Goal: Task Accomplishment & Management: Manage account settings

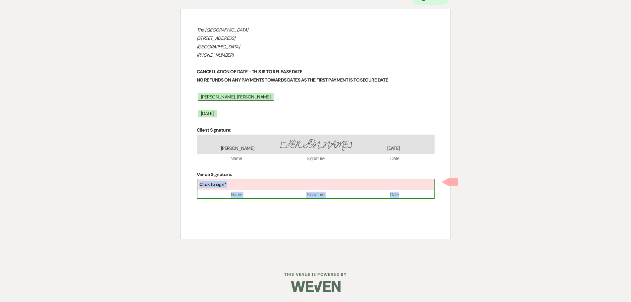
click at [356, 184] on div "Click to sign*" at bounding box center [316, 184] width 237 height 11
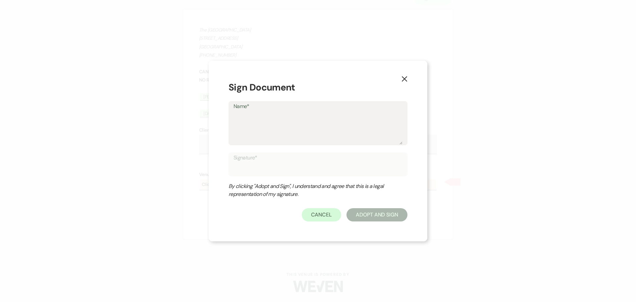
type textarea "I"
type input "I"
type textarea "Ir"
type input "Ir"
type textarea "Ire"
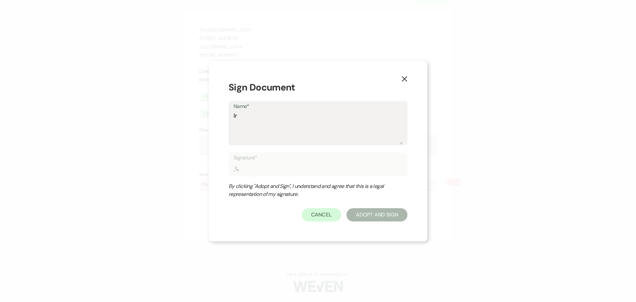
type input "Ire"
type textarea "Iren"
type input "Iren"
type textarea "[PERSON_NAME]"
type input "[PERSON_NAME]"
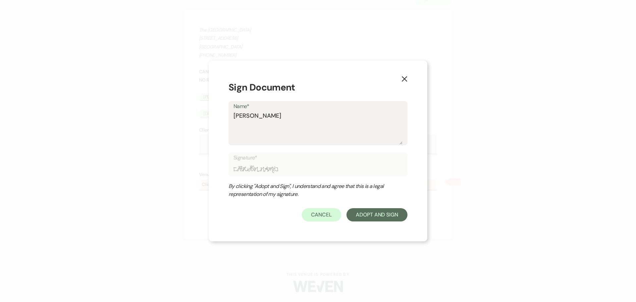
type textarea "[PERSON_NAME]"
type input "[PERSON_NAME]"
type textarea "Irene F"
type input "Irene F"
type textarea "Irene Fo"
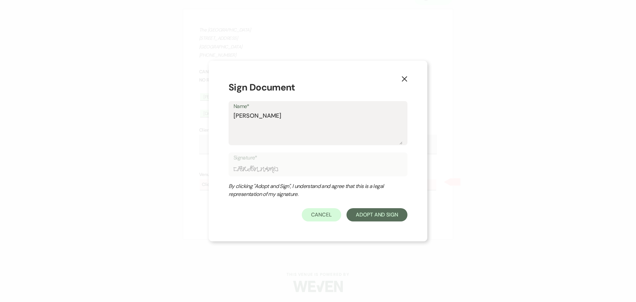
type input "Irene Fo"
type textarea "Irene For"
type input "Irene For"
type textarea "Irene Forb"
type input "Irene Forb"
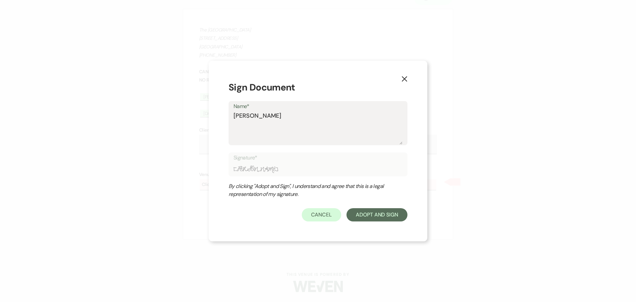
type textarea "Irene Forbi"
type input "Irene Forbi"
type textarea "Irene Forbis"
type input "Irene Forbis"
type textarea "Irene Forbis"
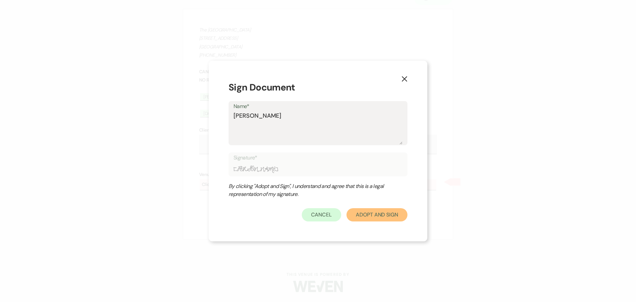
click at [374, 219] on button "Adopt And Sign" at bounding box center [377, 214] width 61 height 13
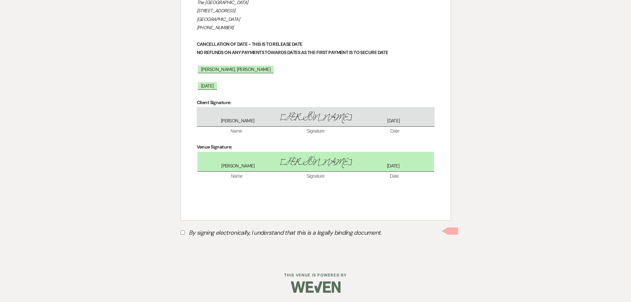
scroll to position [108, 0]
click at [182, 231] on input "By signing electronically, I understand that this is a legally binding document." at bounding box center [183, 232] width 4 height 4
checkbox input "true"
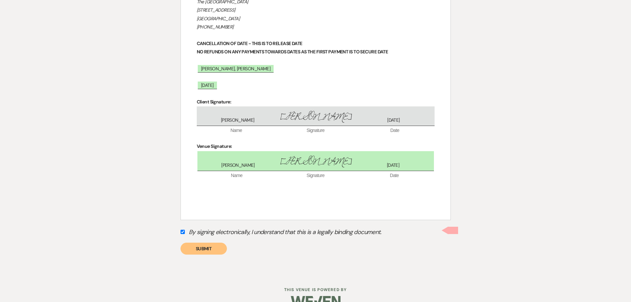
click at [198, 247] on button "Submit" at bounding box center [204, 249] width 46 height 12
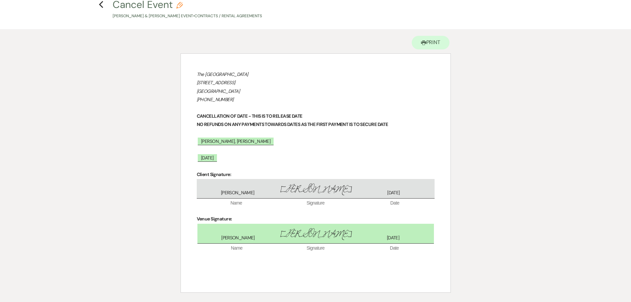
scroll to position [0, 0]
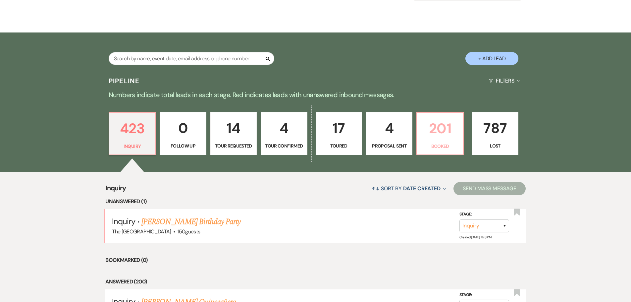
click at [433, 130] on p "201" at bounding box center [440, 128] width 38 height 22
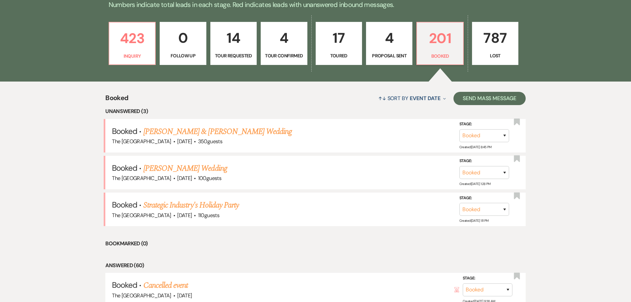
scroll to position [199, 0]
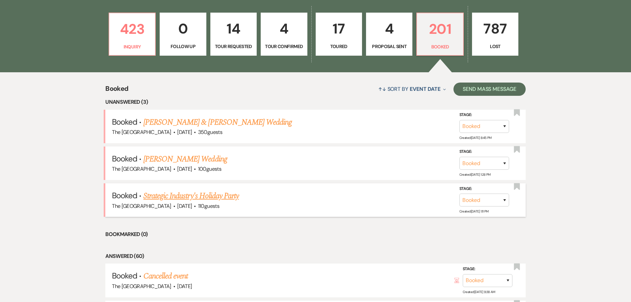
click at [214, 199] on link "Strategic Industry's Holiday Party" at bounding box center [191, 196] width 95 height 12
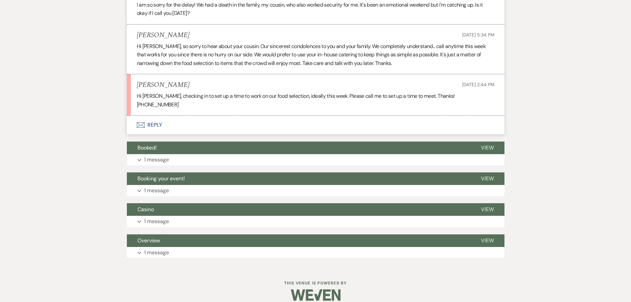
scroll to position [625, 0]
click at [151, 118] on button "Envelope Reply" at bounding box center [316, 125] width 378 height 19
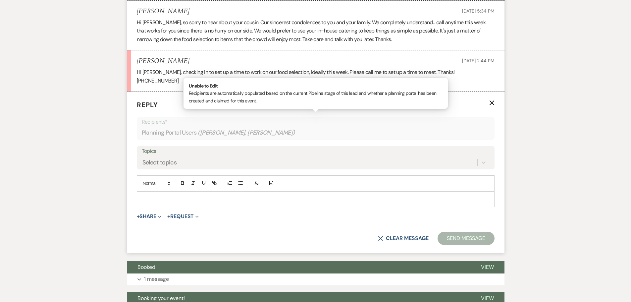
scroll to position [650, 0]
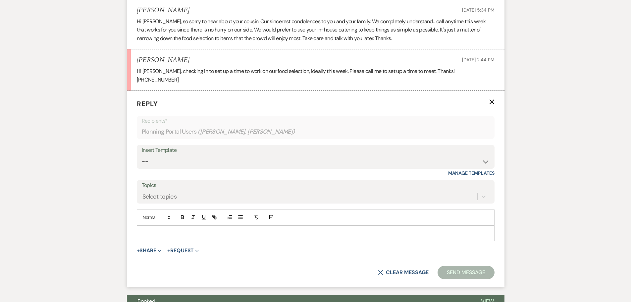
click at [172, 230] on p at bounding box center [315, 233] width 347 height 7
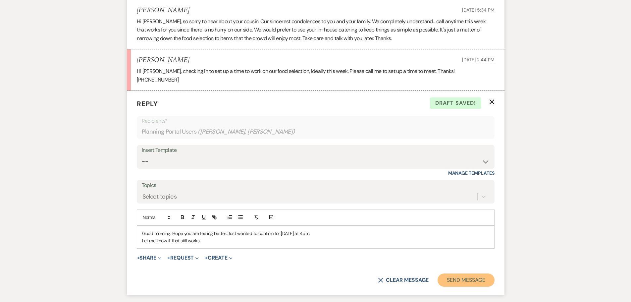
click at [464, 273] on button "Send Message" at bounding box center [466, 279] width 57 height 13
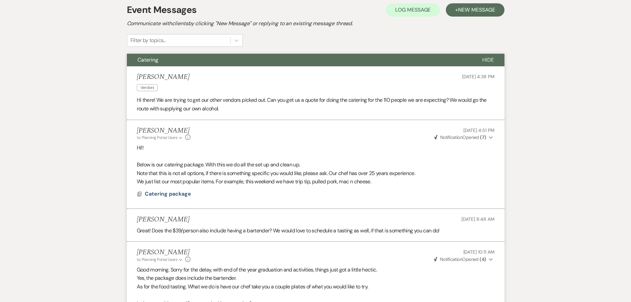
scroll to position [0, 0]
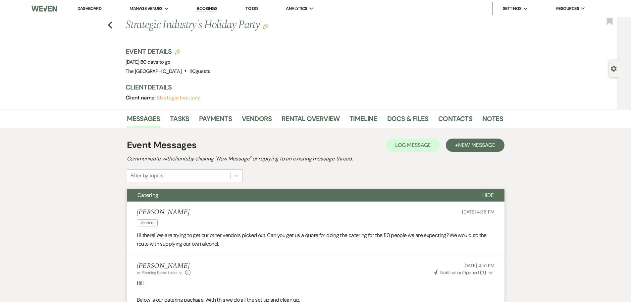
click at [106, 7] on ul "Dashboard Manage Venues Expand The Palomino Event Center Bookings To Do Analyti…" at bounding box center [332, 8] width 536 height 13
drag, startPoint x: 98, startPoint y: 8, endPoint x: 102, endPoint y: 14, distance: 7.0
click at [98, 8] on link "Dashboard" at bounding box center [90, 9] width 24 height 6
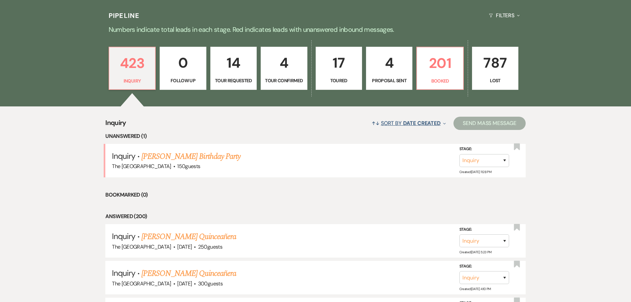
scroll to position [166, 0]
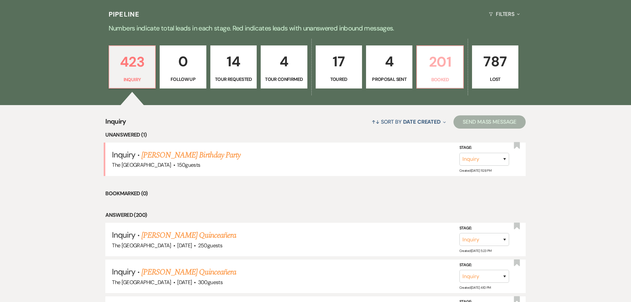
click at [436, 64] on p "201" at bounding box center [440, 62] width 38 height 22
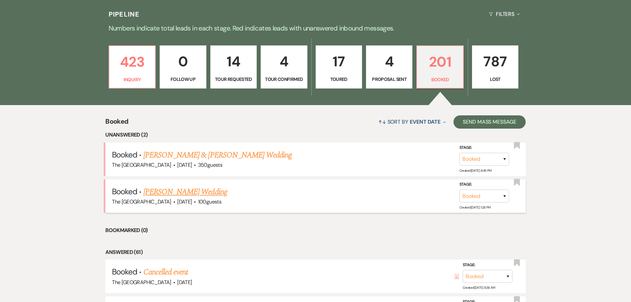
click at [202, 190] on link "[PERSON_NAME] Wedding" at bounding box center [186, 192] width 84 height 12
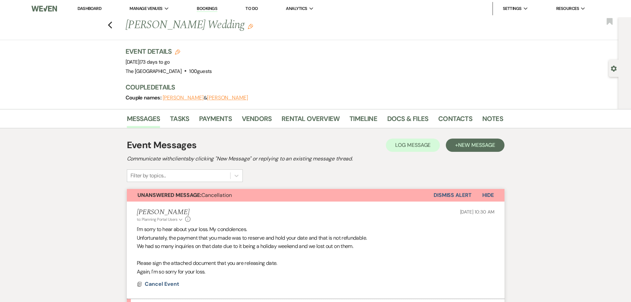
click at [463, 195] on button "Dismiss Alert" at bounding box center [453, 195] width 38 height 13
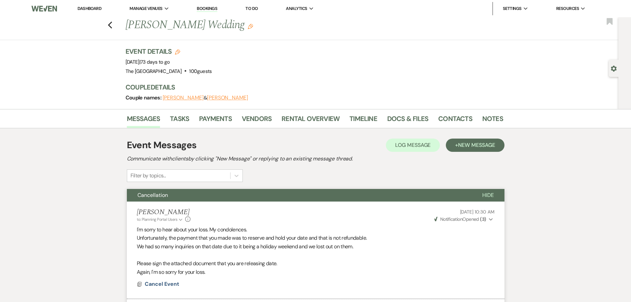
click at [180, 51] on icon "Edit" at bounding box center [177, 51] width 5 height 5
select select "680"
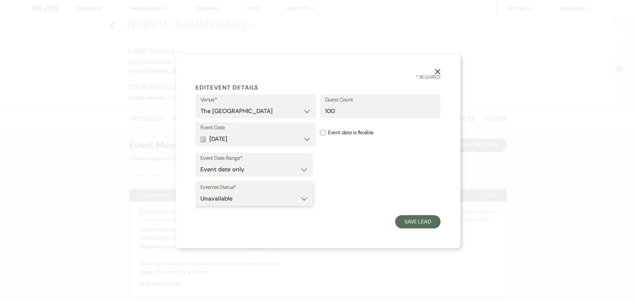
click at [308, 200] on select "Available Unavailable" at bounding box center [255, 198] width 108 height 13
select select "true"
click at [201, 192] on select "Available Unavailable" at bounding box center [255, 198] width 108 height 13
click at [431, 218] on button "Save Lead" at bounding box center [417, 221] width 45 height 13
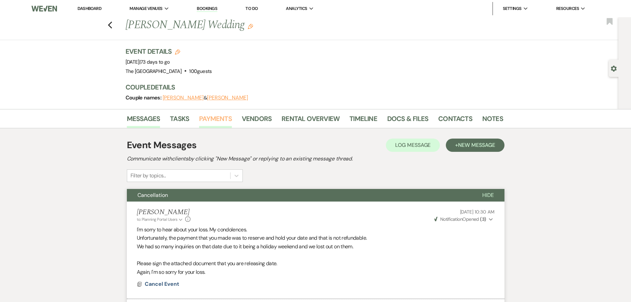
click at [226, 120] on link "Payments" at bounding box center [215, 120] width 33 height 15
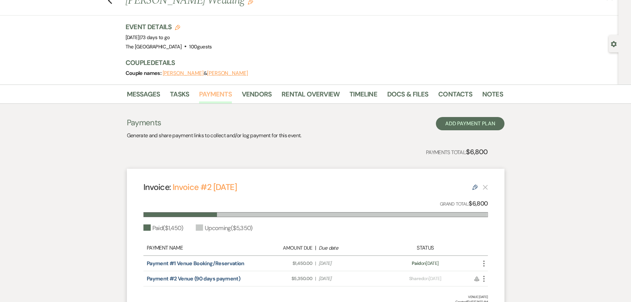
scroll to position [89, 0]
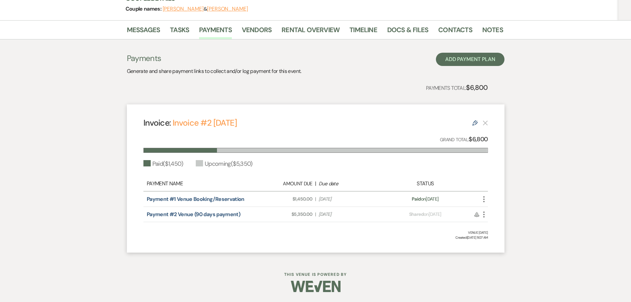
click at [475, 121] on use at bounding box center [475, 122] width 5 height 5
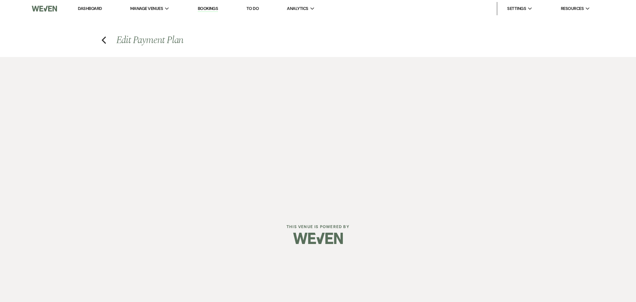
select select "23958"
select select "1"
select select "true"
select select "2"
select select "flat"
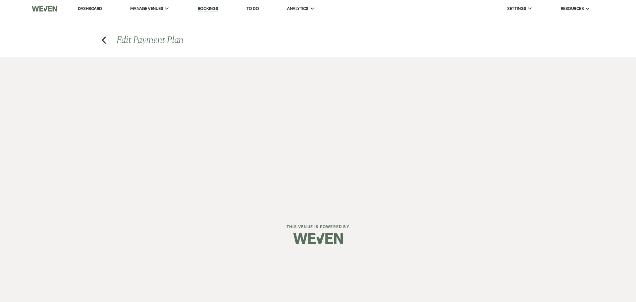
select select "true"
select select "client"
select select "weekly"
select select "weeks"
select select "complete"
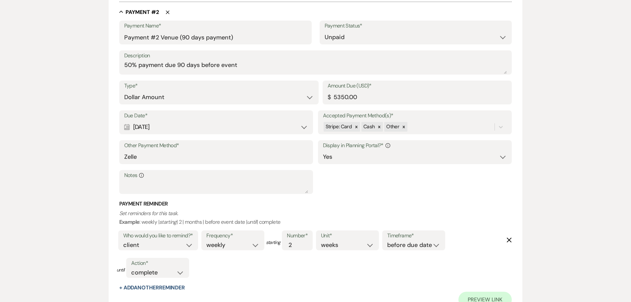
scroll to position [335, 0]
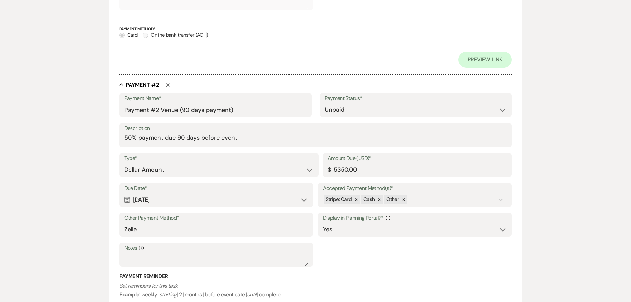
click at [168, 86] on icon "Delete" at bounding box center [168, 85] width 4 height 4
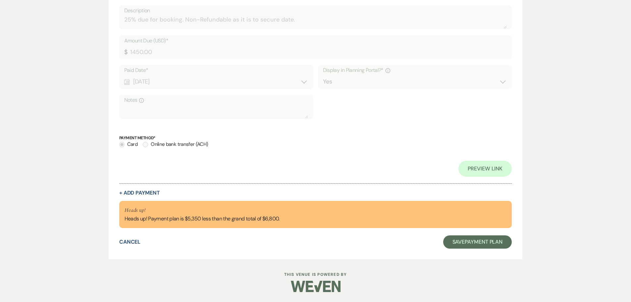
scroll to position [226, 0]
click at [451, 241] on button "Save Payment Plan" at bounding box center [477, 241] width 69 height 13
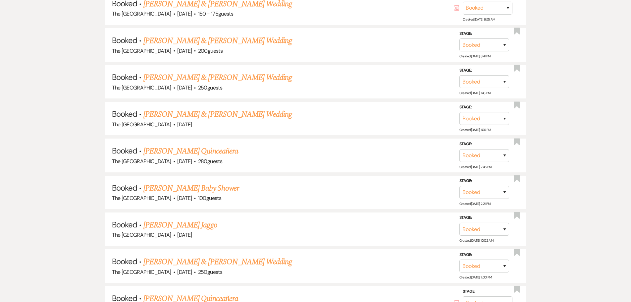
scroll to position [729, 0]
click at [213, 192] on link "[PERSON_NAME] Baby Shower" at bounding box center [191, 188] width 95 height 12
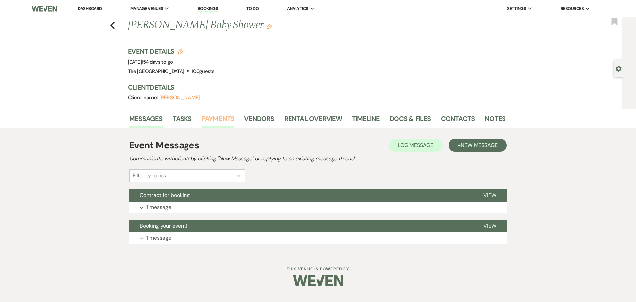
click at [228, 122] on link "Payments" at bounding box center [218, 120] width 33 height 15
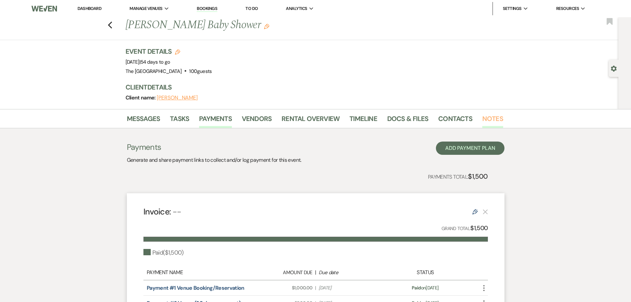
click at [491, 117] on link "Notes" at bounding box center [493, 120] width 21 height 15
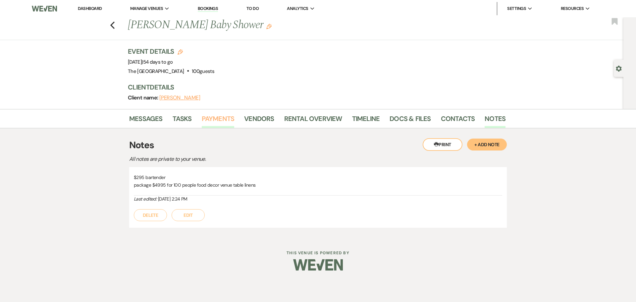
click at [223, 120] on link "Payments" at bounding box center [218, 120] width 33 height 15
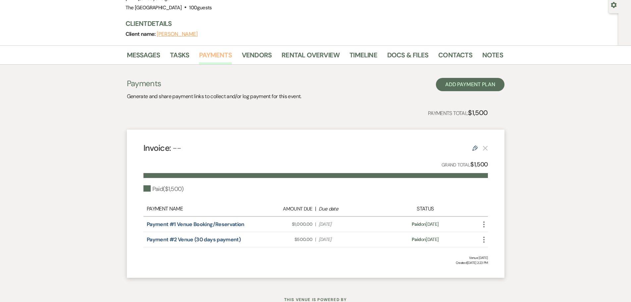
scroll to position [66, 0]
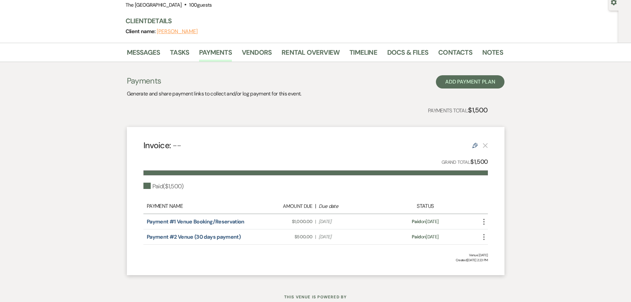
click at [476, 146] on use at bounding box center [475, 145] width 5 height 5
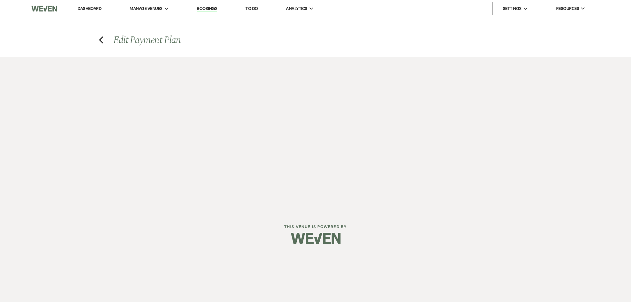
select select "1"
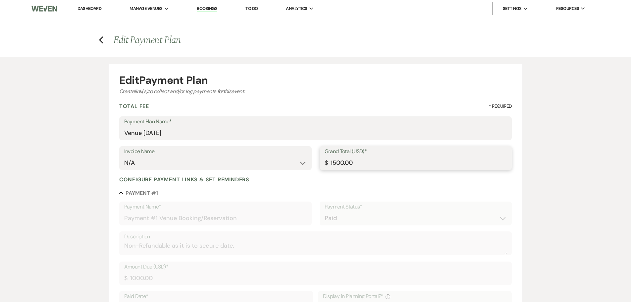
drag, startPoint x: 354, startPoint y: 162, endPoint x: 325, endPoint y: 163, distance: 28.8
click at [325, 163] on div "Grand Total (USD)* $ 1500.00" at bounding box center [416, 158] width 193 height 24
type input "4995.00"
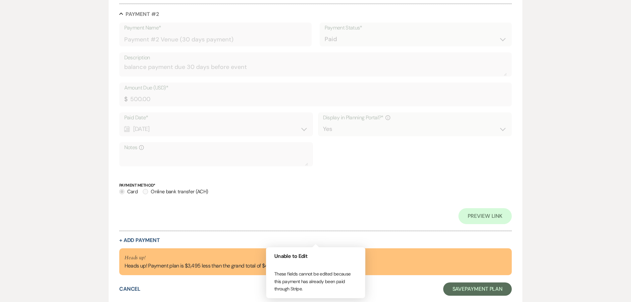
scroll to position [453, 0]
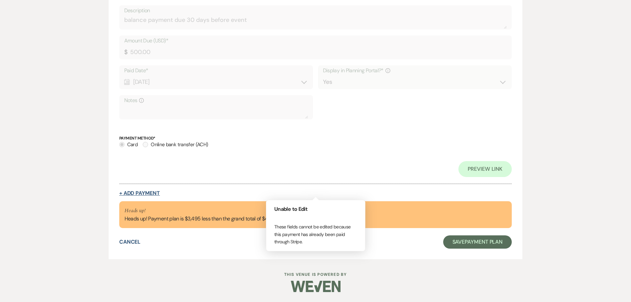
click at [135, 194] on button "+ Add Payment" at bounding box center [139, 193] width 41 height 5
select select "2"
select select "flat"
select select "true"
select select "client"
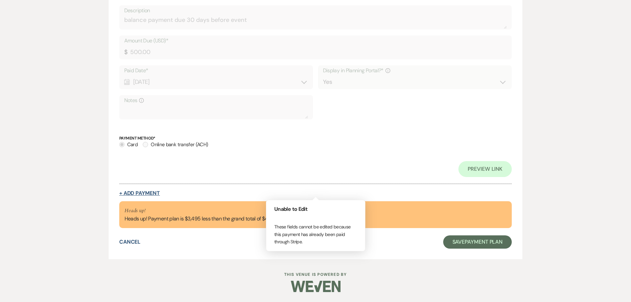
select select "weeks"
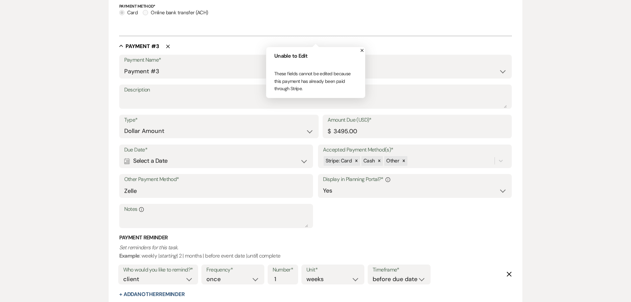
scroll to position [569, 0]
drag, startPoint x: 348, startPoint y: 129, endPoint x: 328, endPoint y: 131, distance: 20.0
click at [328, 131] on div "Amount Due (USD)* $ 3495.00" at bounding box center [418, 126] width 190 height 24
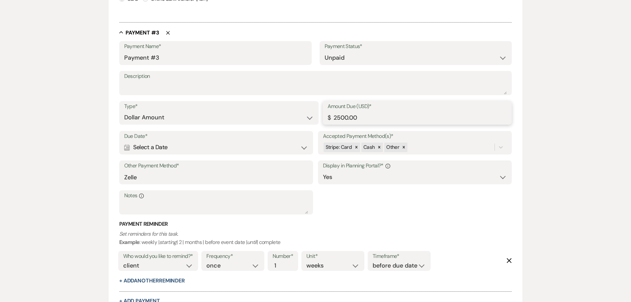
scroll to position [603, 0]
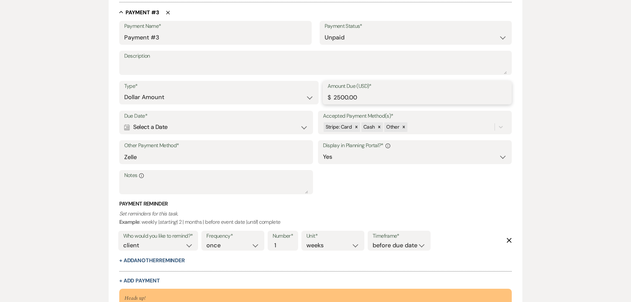
type input "2500.00"
click at [302, 126] on div "Calendar Select a Date Expand" at bounding box center [216, 127] width 184 height 13
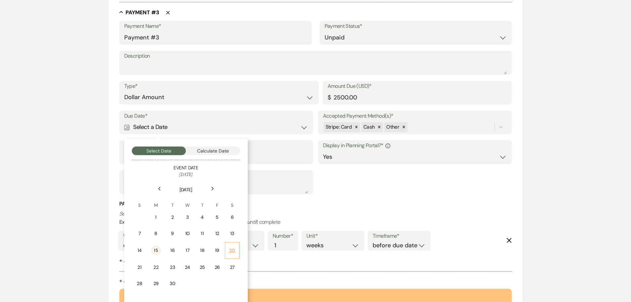
click at [231, 252] on div "20" at bounding box center [232, 250] width 6 height 7
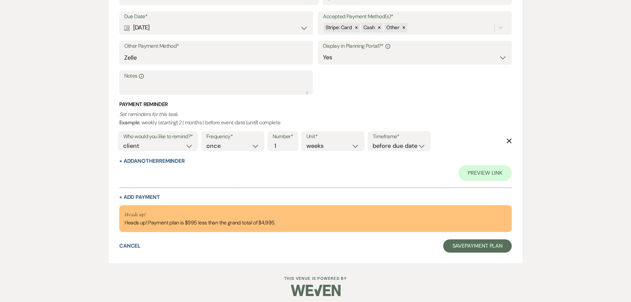
scroll to position [738, 0]
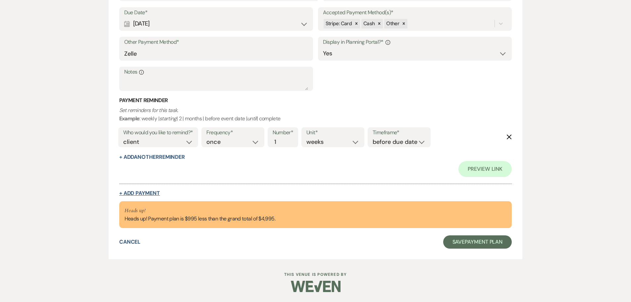
click at [150, 195] on button "+ Add Payment" at bounding box center [139, 193] width 41 height 5
select select "2"
select select "flat"
select select "true"
select select "client"
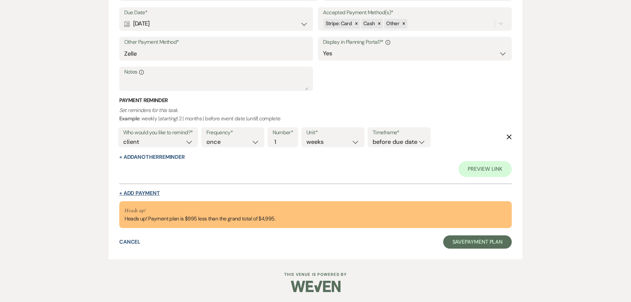
select select "weeks"
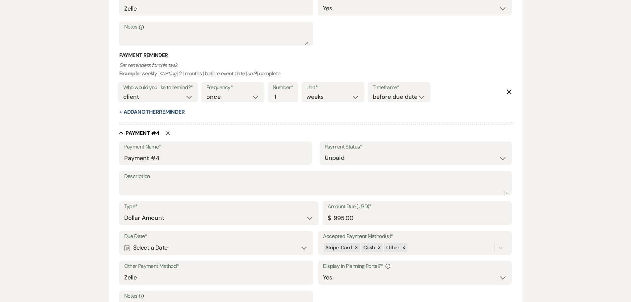
scroll to position [872, 0]
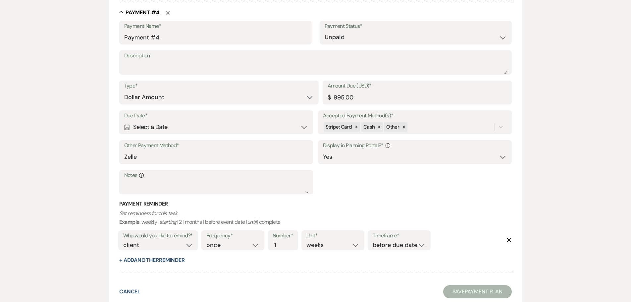
click at [180, 131] on div "Calendar Select a Date Expand" at bounding box center [216, 127] width 184 height 13
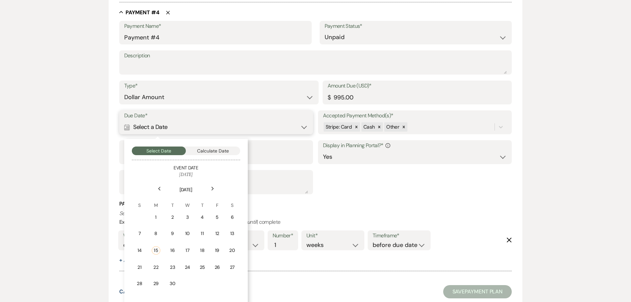
click at [218, 148] on button "Calculate Date" at bounding box center [213, 150] width 54 height 9
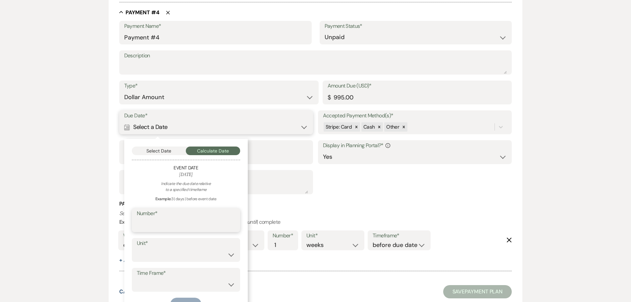
click at [191, 226] on input "Number*" at bounding box center [186, 224] width 98 height 13
type input "30"
click at [168, 256] on select "days weeks months" at bounding box center [186, 254] width 98 height 13
select select "day"
click at [137, 248] on select "days weeks months" at bounding box center [186, 254] width 98 height 13
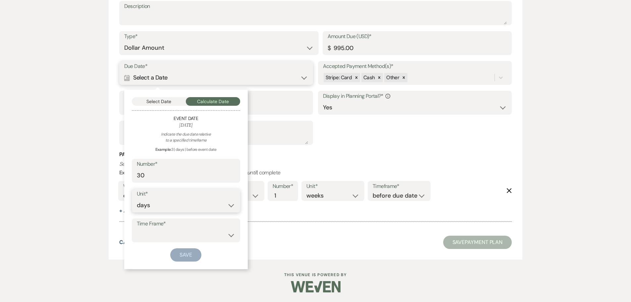
scroll to position [921, 0]
click at [161, 236] on select "before event date after event date after event is booked after [DATE] date" at bounding box center [186, 234] width 98 height 13
select select "beforeEventDate"
click at [137, 228] on select "before event date after event date after event is booked after [DATE] date" at bounding box center [186, 234] width 98 height 13
click at [186, 255] on button "Save" at bounding box center [185, 254] width 31 height 13
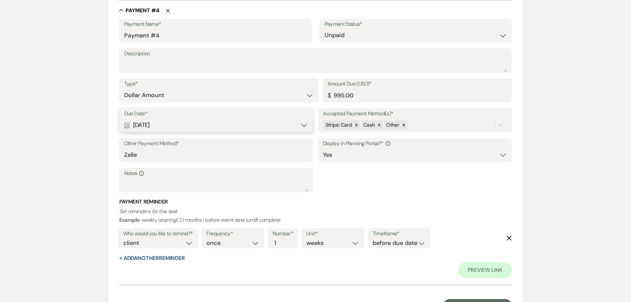
scroll to position [969, 0]
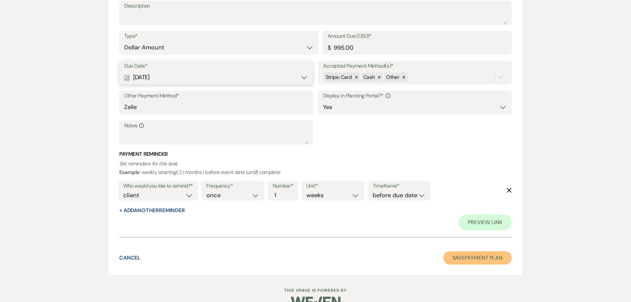
click at [464, 258] on button "Save Payment Plan" at bounding box center [477, 257] width 69 height 13
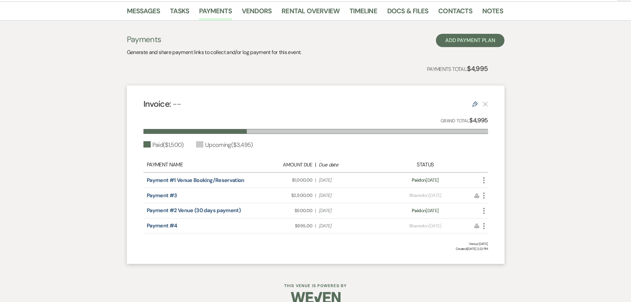
scroll to position [119, 0]
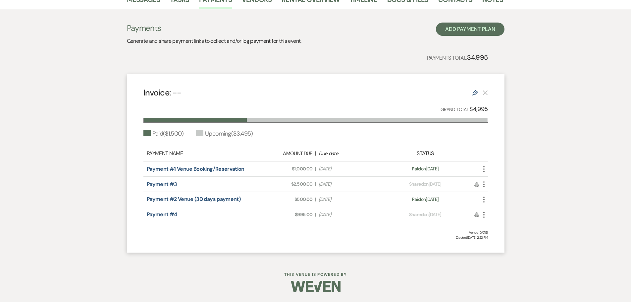
click at [486, 185] on icon "More" at bounding box center [484, 184] width 8 height 8
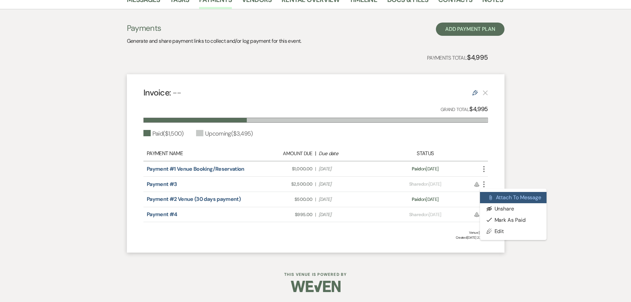
click at [498, 198] on button "Attach File Attach to Message" at bounding box center [513, 197] width 67 height 11
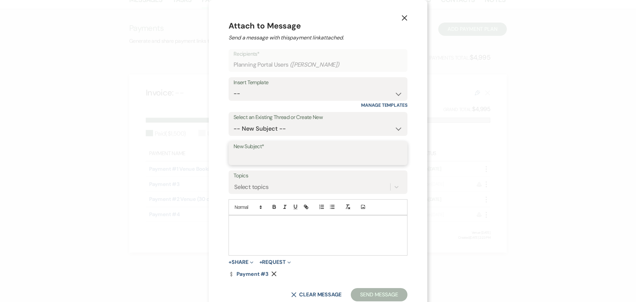
click at [261, 157] on input "New Subject*" at bounding box center [318, 157] width 169 height 13
type input "Payment link"
click at [257, 231] on div at bounding box center [318, 235] width 178 height 40
click at [369, 294] on button "Send Message" at bounding box center [379, 294] width 57 height 13
